Goal: Find specific page/section: Find specific page/section

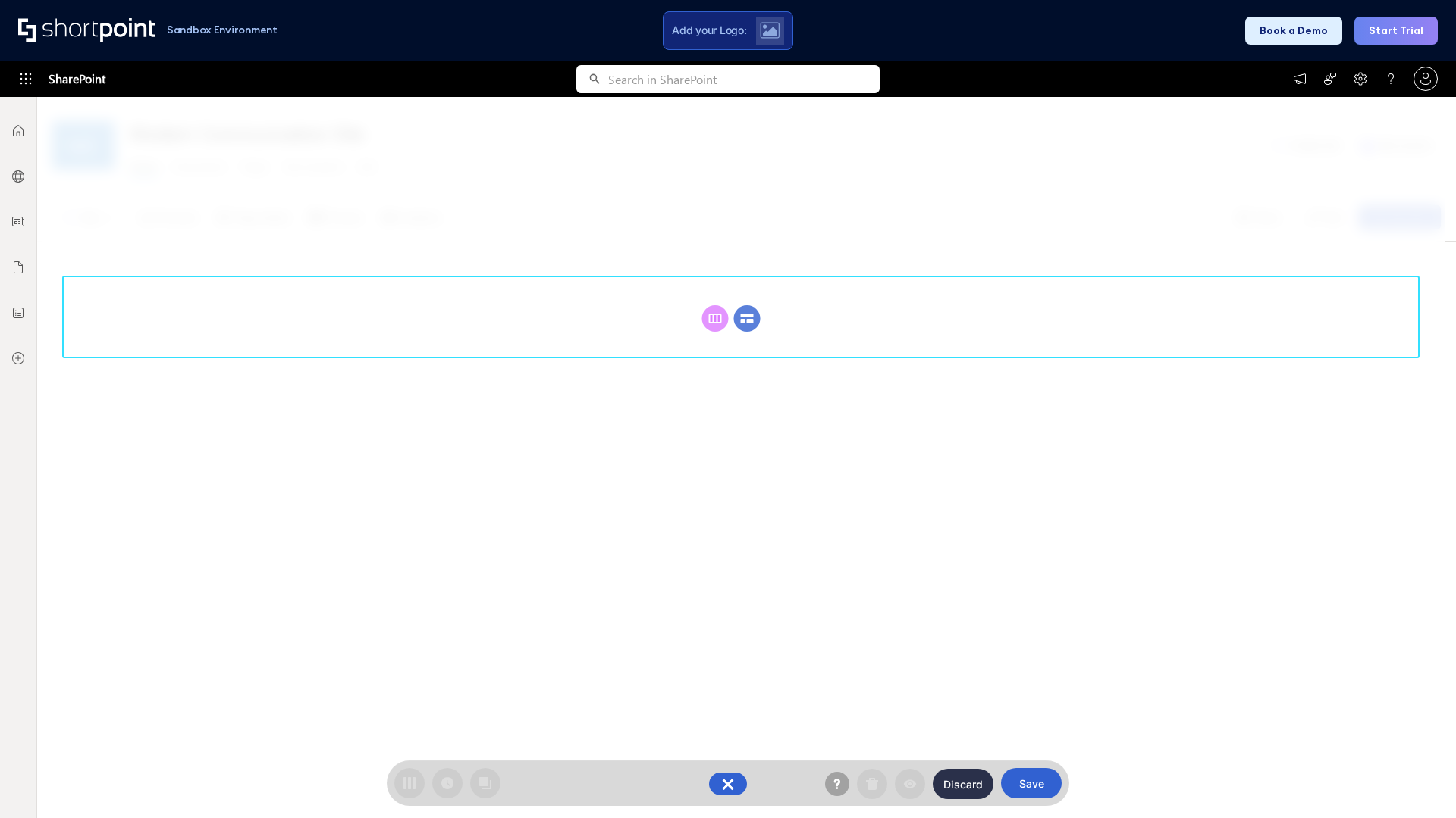
click at [747, 318] on circle at bounding box center [747, 318] width 26 height 26
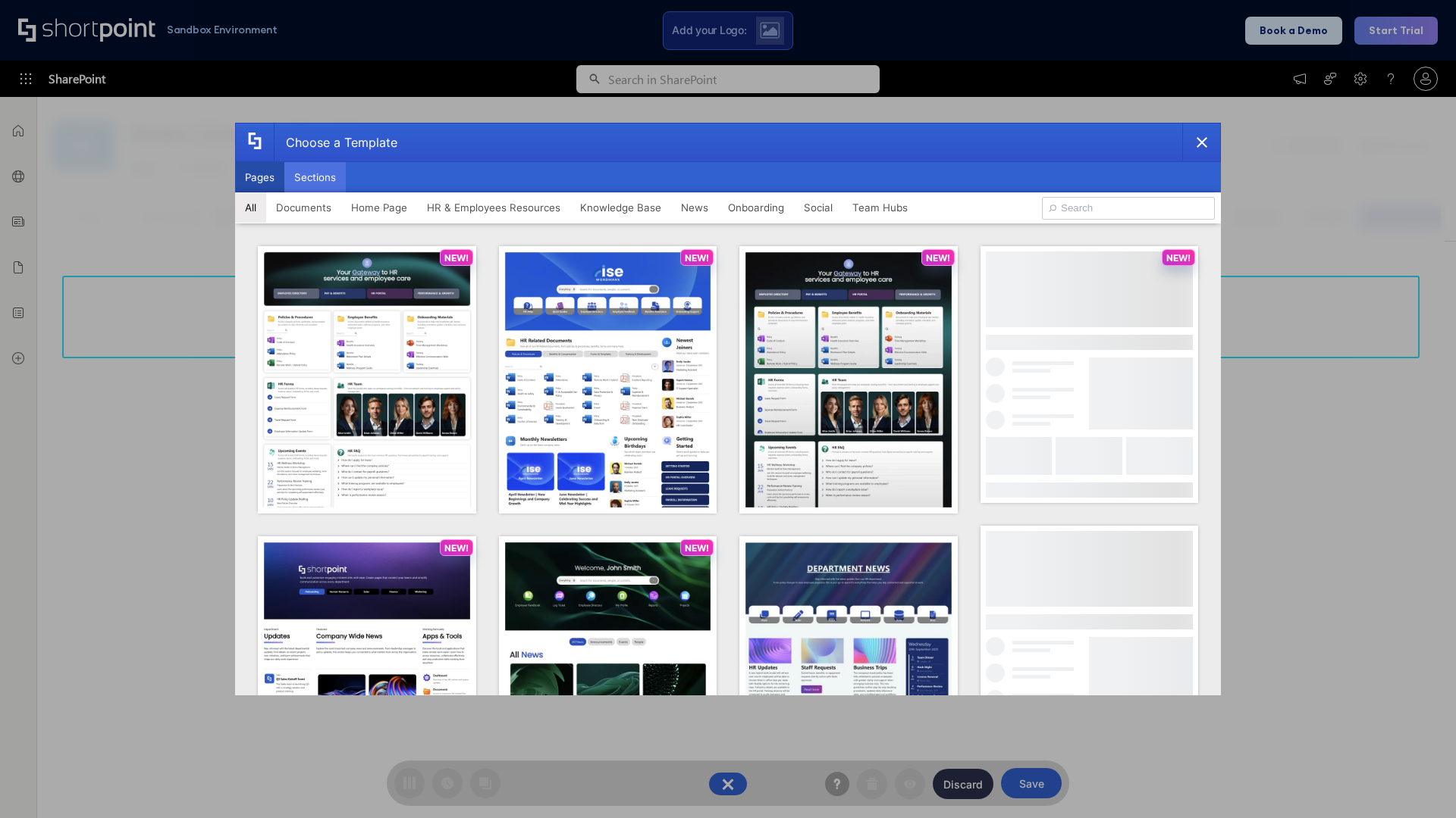
click at [315, 177] on button "Sections" at bounding box center [315, 177] width 61 height 31
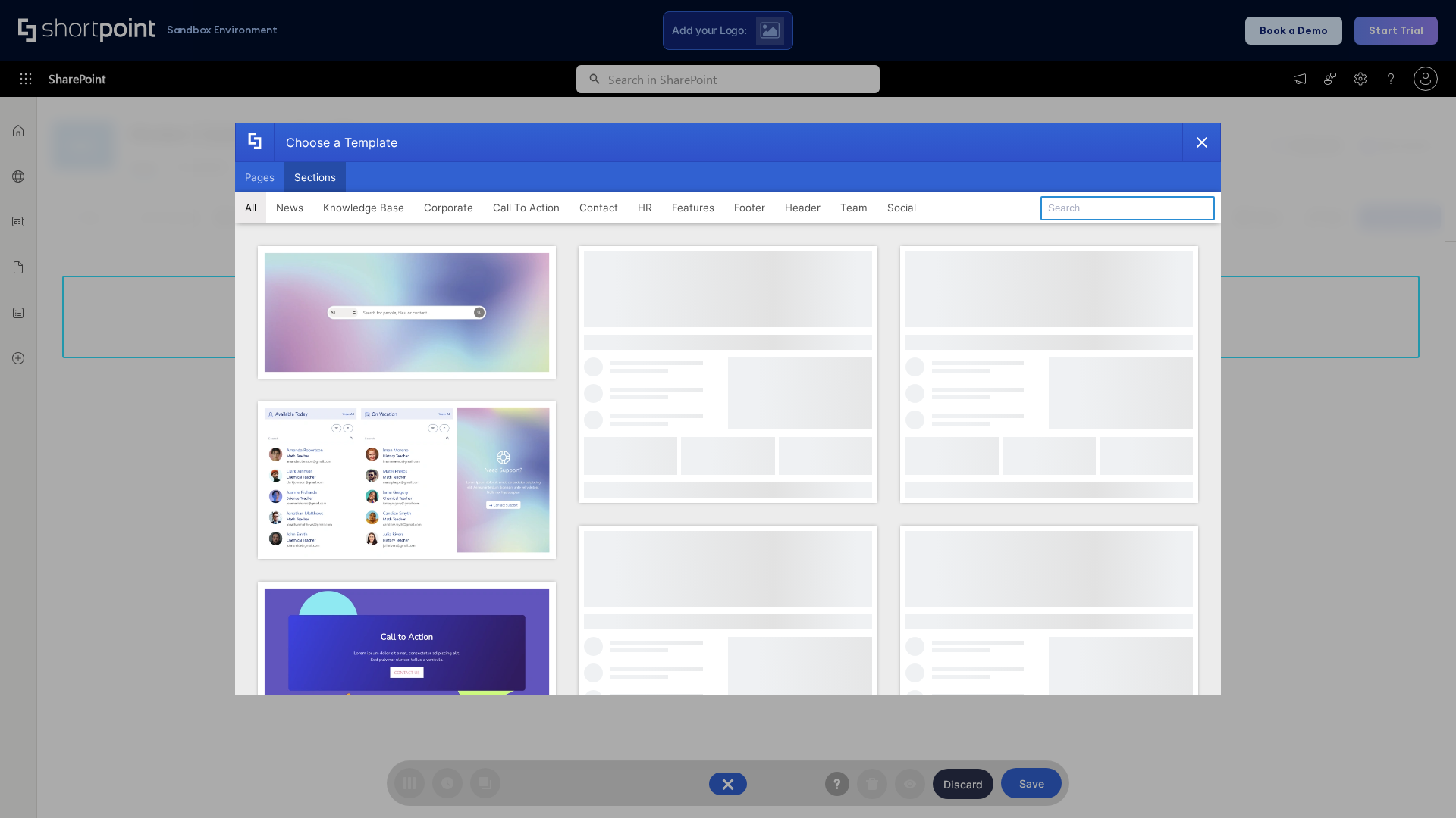
type input "Employee Spotlight 2"
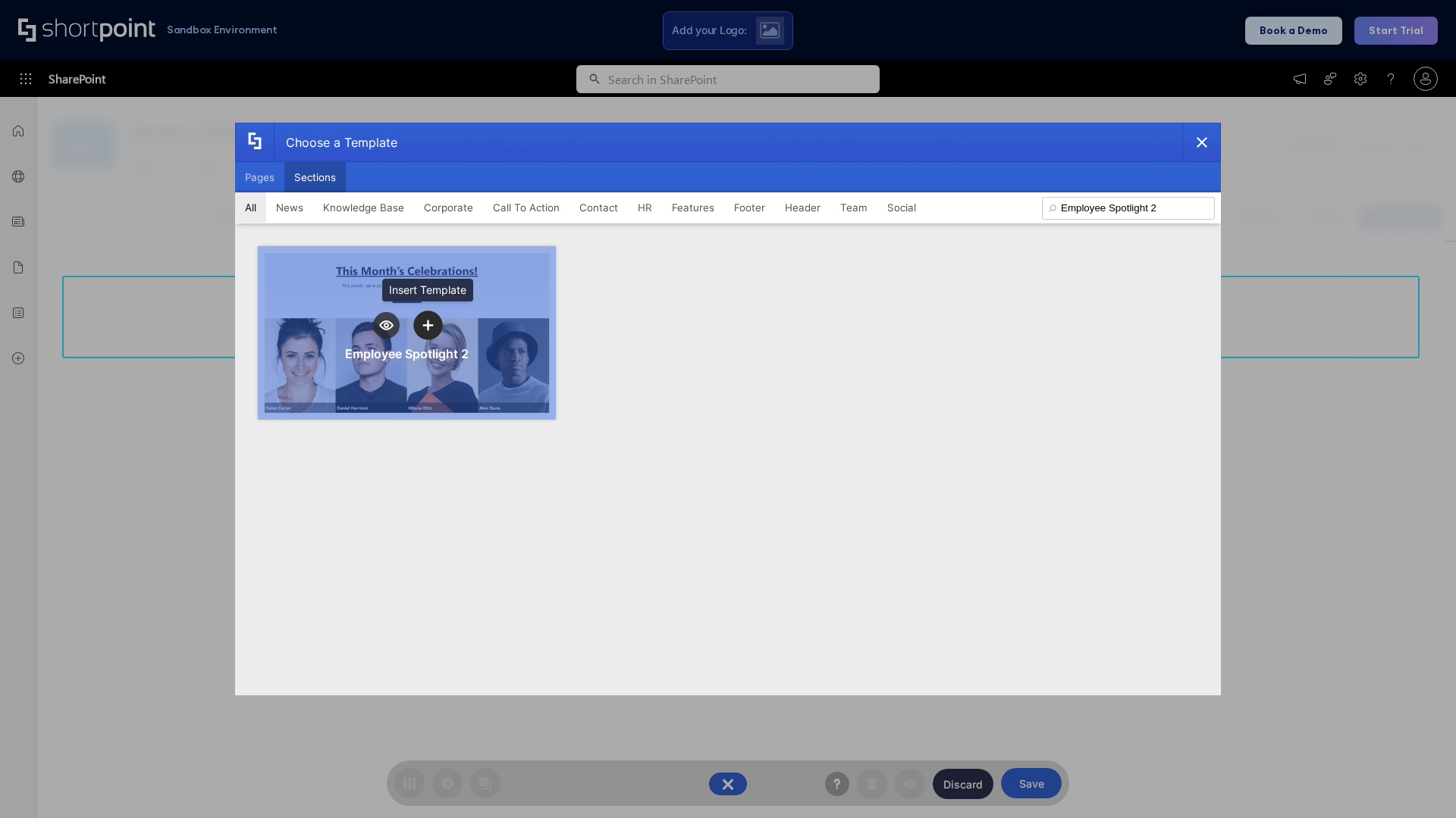
click at [428, 325] on icon "template selector" at bounding box center [428, 325] width 10 height 10
